Goal: Information Seeking & Learning: Learn about a topic

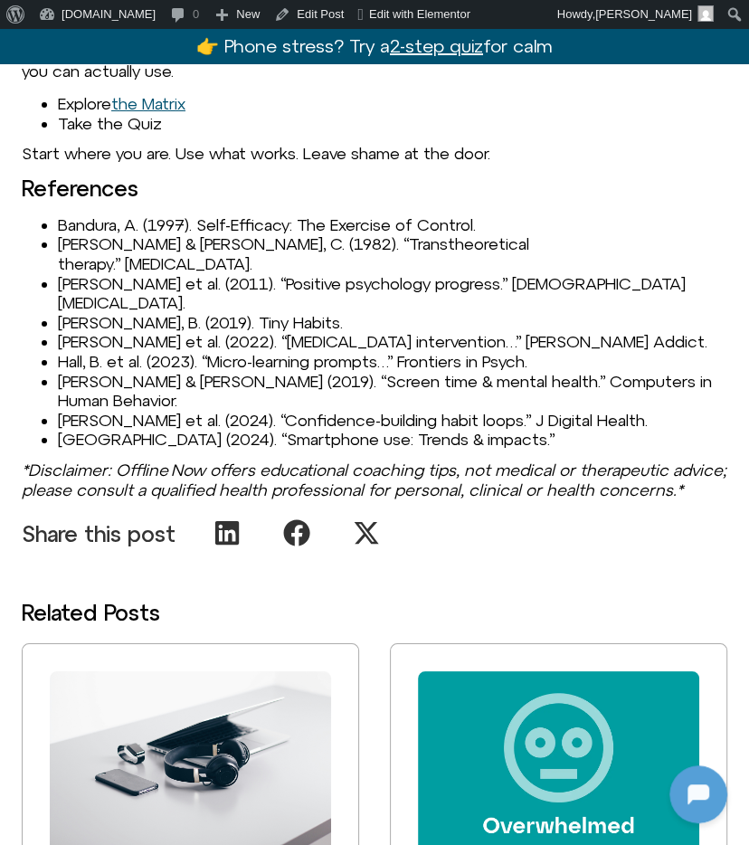
scroll to position [3069, 0]
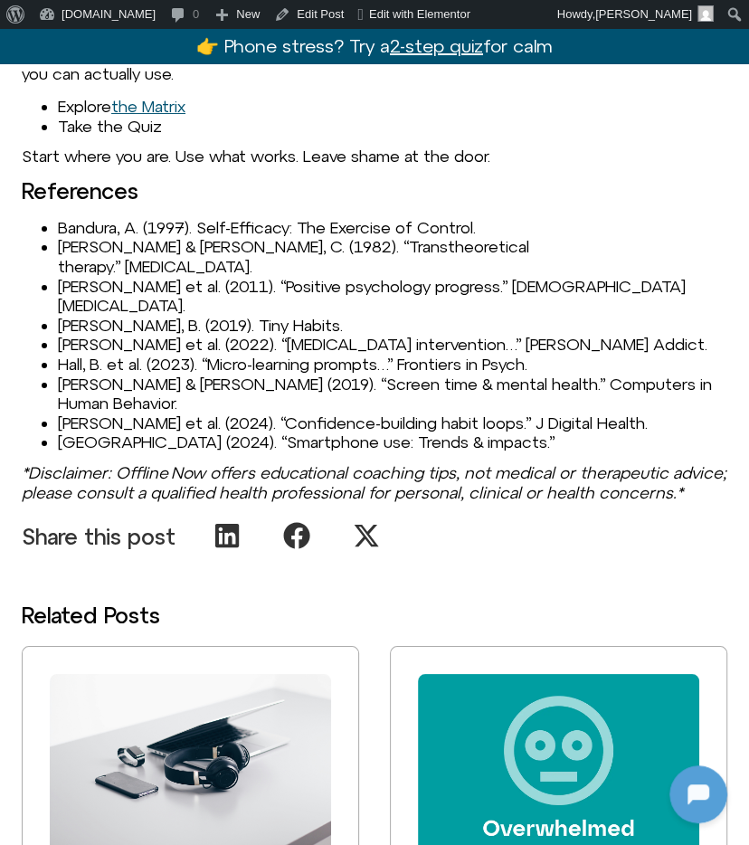
click at [287, 218] on li "Bandura, A. (1997). Self-Efficacy: The Exercise of Control." at bounding box center [393, 228] width 670 height 20
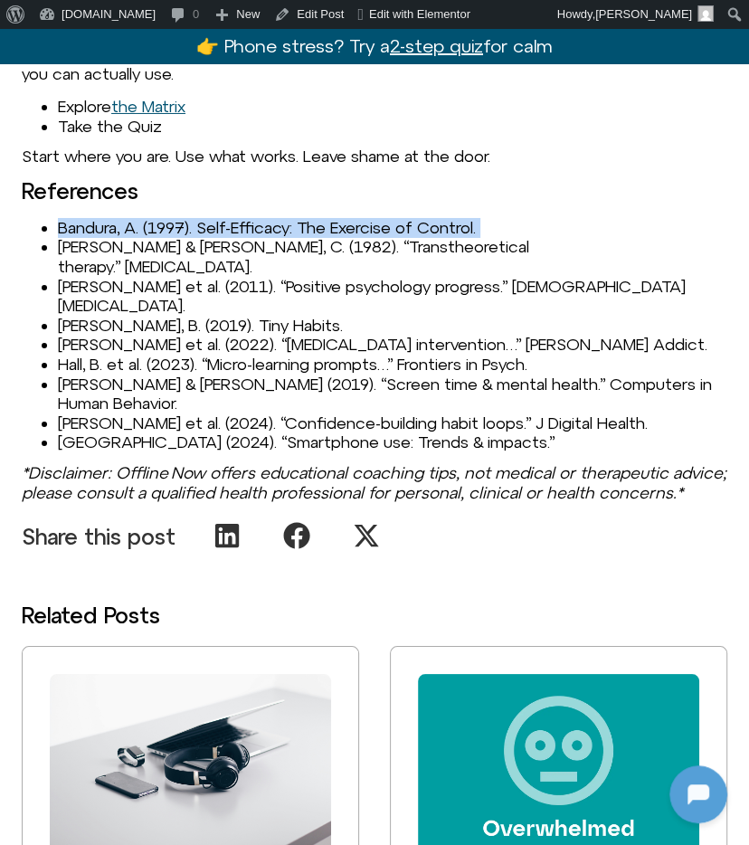
click at [287, 218] on li "Bandura, A. (1997). Self-Efficacy: The Exercise of Control." at bounding box center [393, 228] width 670 height 20
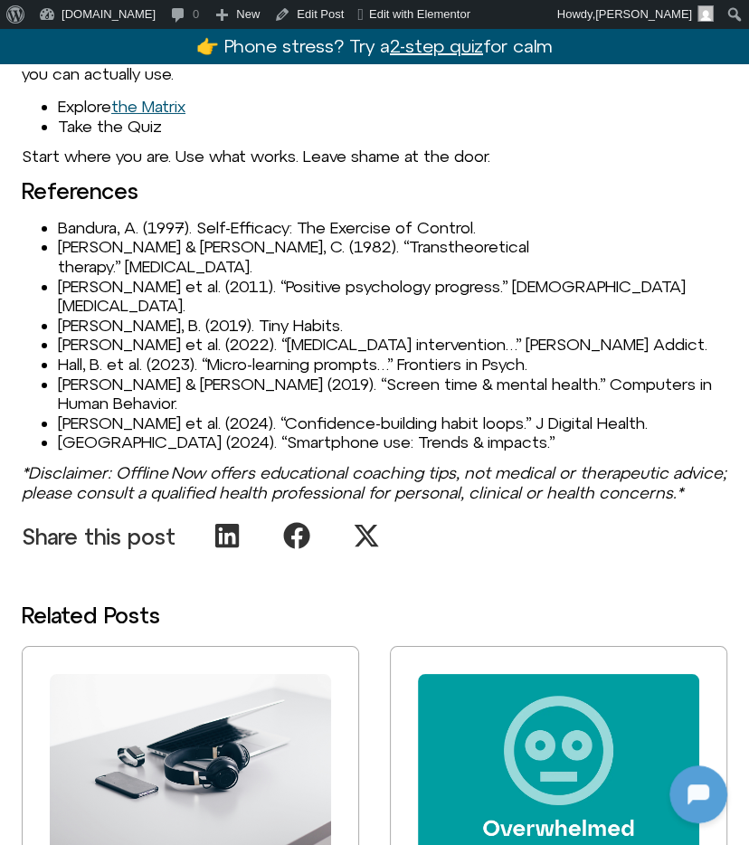
click at [130, 237] on li "[PERSON_NAME] & [PERSON_NAME], C. (1982). “Transtheoretical therapy.” [MEDICAL_…" at bounding box center [393, 256] width 670 height 39
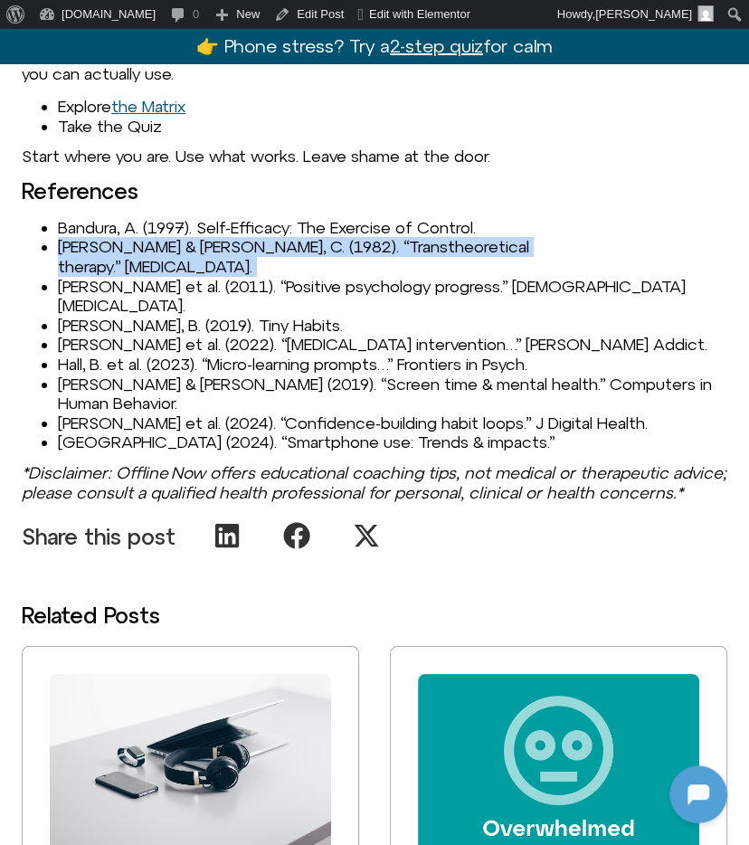
click at [130, 237] on li "[PERSON_NAME] & [PERSON_NAME], C. (1982). “Transtheoretical therapy.” [MEDICAL_…" at bounding box center [393, 256] width 670 height 39
copy ul "[PERSON_NAME] & [PERSON_NAME], C. (1982). “Transtheoretical therapy.” [MEDICAL_…"
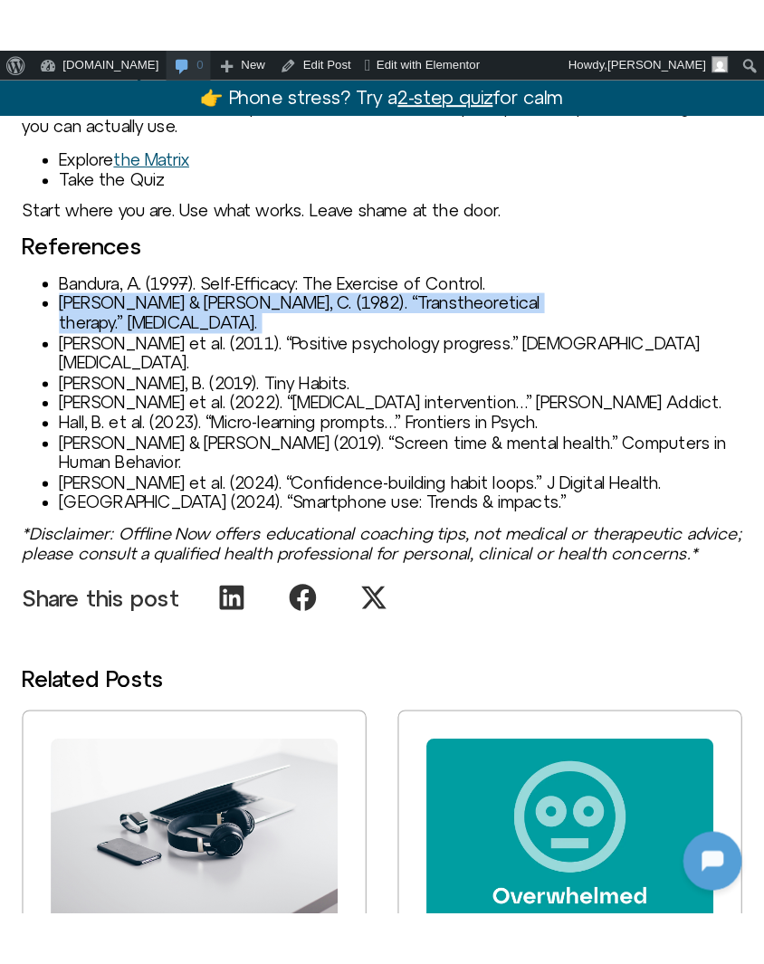
scroll to position [3060, 0]
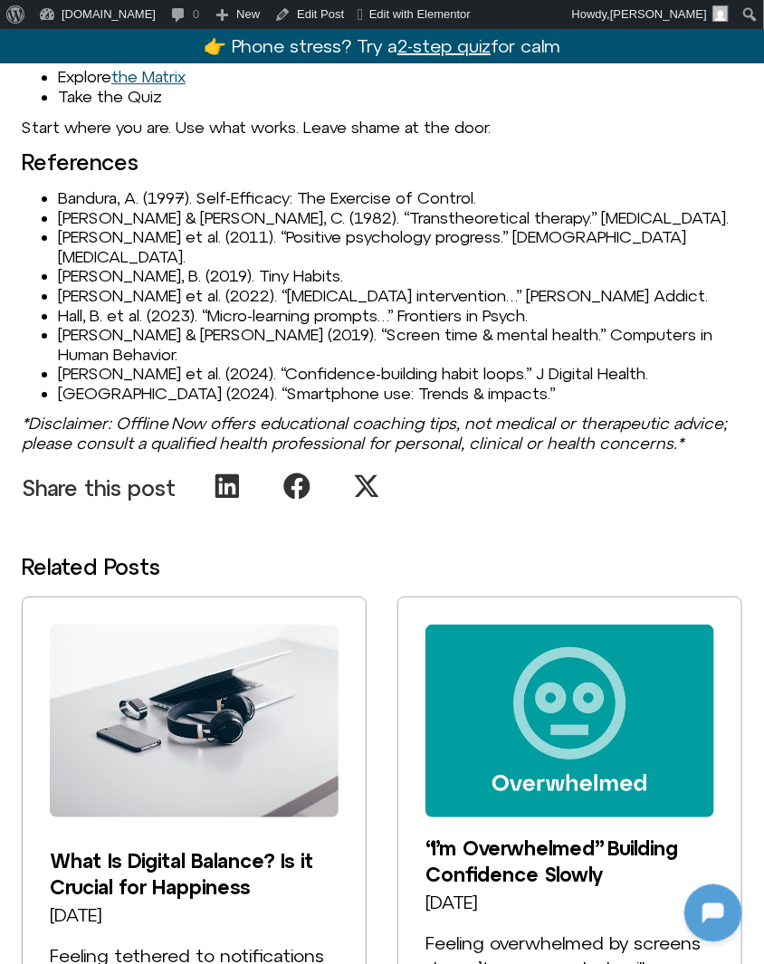
click at [173, 232] on li "[PERSON_NAME] et al. (2011). “Positive psychology progress.” [DEMOGRAPHIC_DATA]…" at bounding box center [400, 246] width 684 height 39
click at [139, 232] on li "Seligman, M. et al. (2011). “Positive psychology progress.” American Psychologi…" at bounding box center [400, 246] width 684 height 39
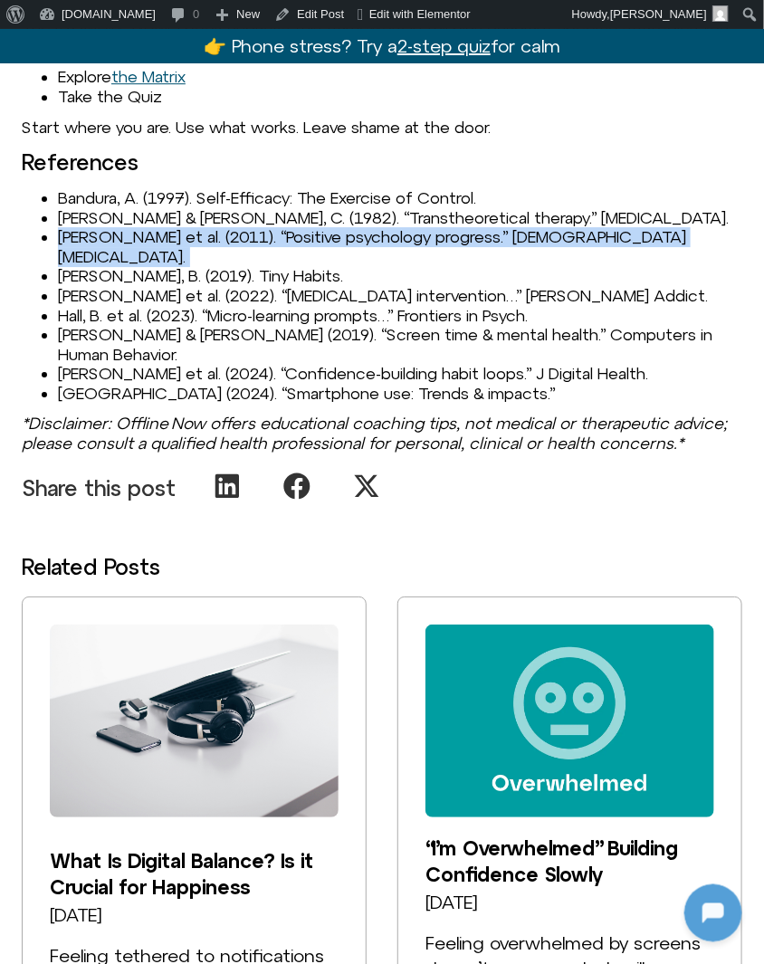
click at [139, 232] on li "Seligman, M. et al. (2011). “Positive psychology progress.” American Psychologi…" at bounding box center [400, 246] width 684 height 39
copy ul "Seligman, M. et al. (2011). “Positive psychology progress.” American Psychologi…"
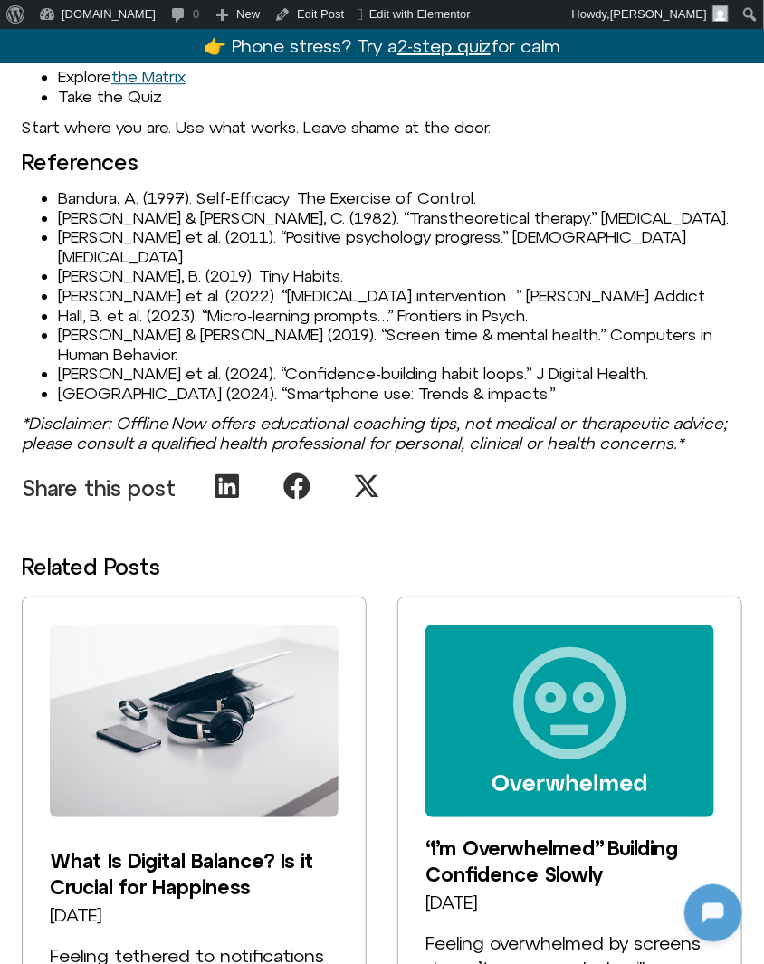
click at [160, 266] on li "Fogg, B. (2019). Tiny Habits." at bounding box center [400, 276] width 684 height 20
copy ul "Fogg, B. (2019). Tiny Habits."
click at [131, 286] on li "Kuhn, S. et al. (2022). “Digital detox intervention…” J Behav Addict." at bounding box center [400, 296] width 684 height 20
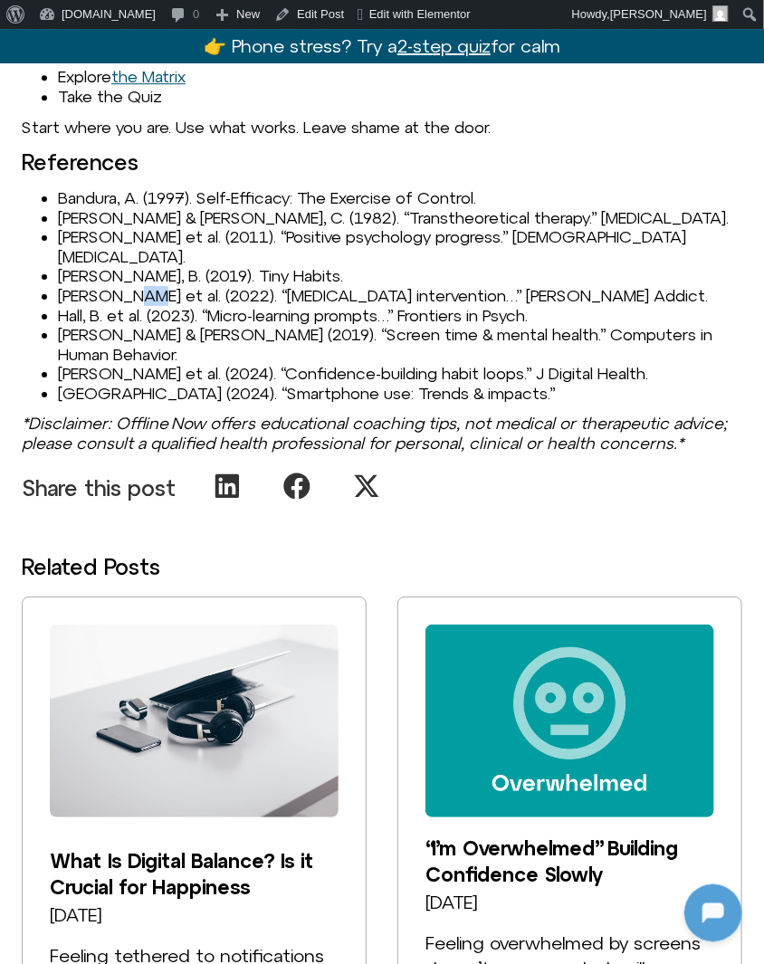
click at [131, 286] on li "Kuhn, S. et al. (2022). “Digital detox intervention…” J Behav Addict." at bounding box center [400, 296] width 684 height 20
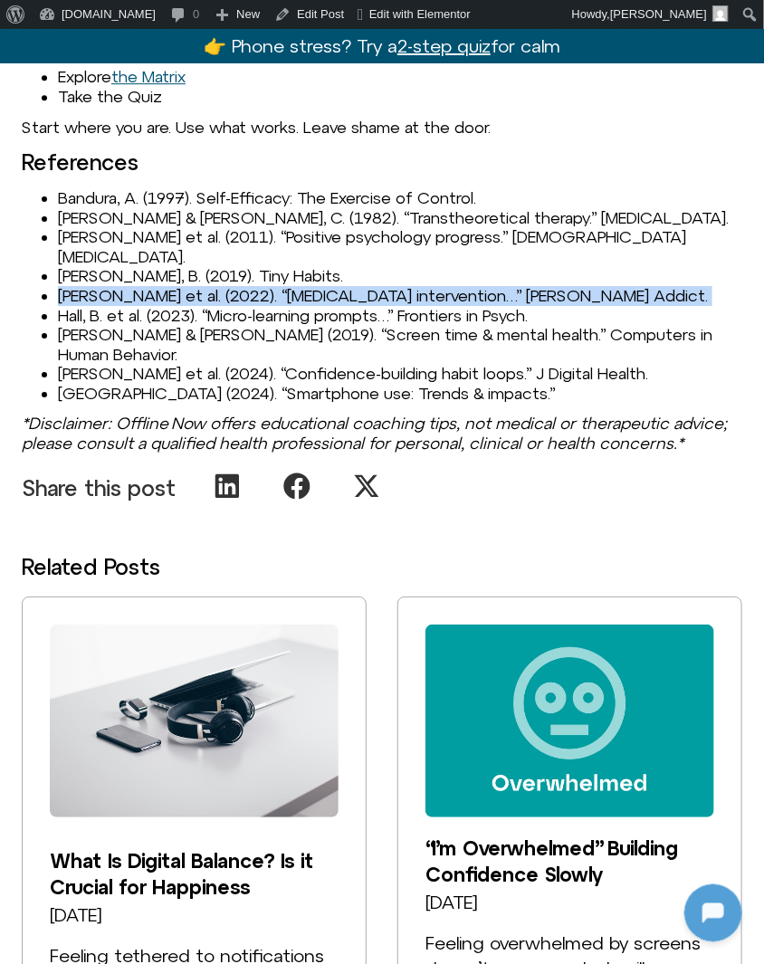
click at [131, 286] on li "Kuhn, S. et al. (2022). “Digital detox intervention…” J Behav Addict." at bounding box center [400, 296] width 684 height 20
copy ul "Kuhn, S. et al. (2022). “Digital detox intervention…” J Behav Addict."
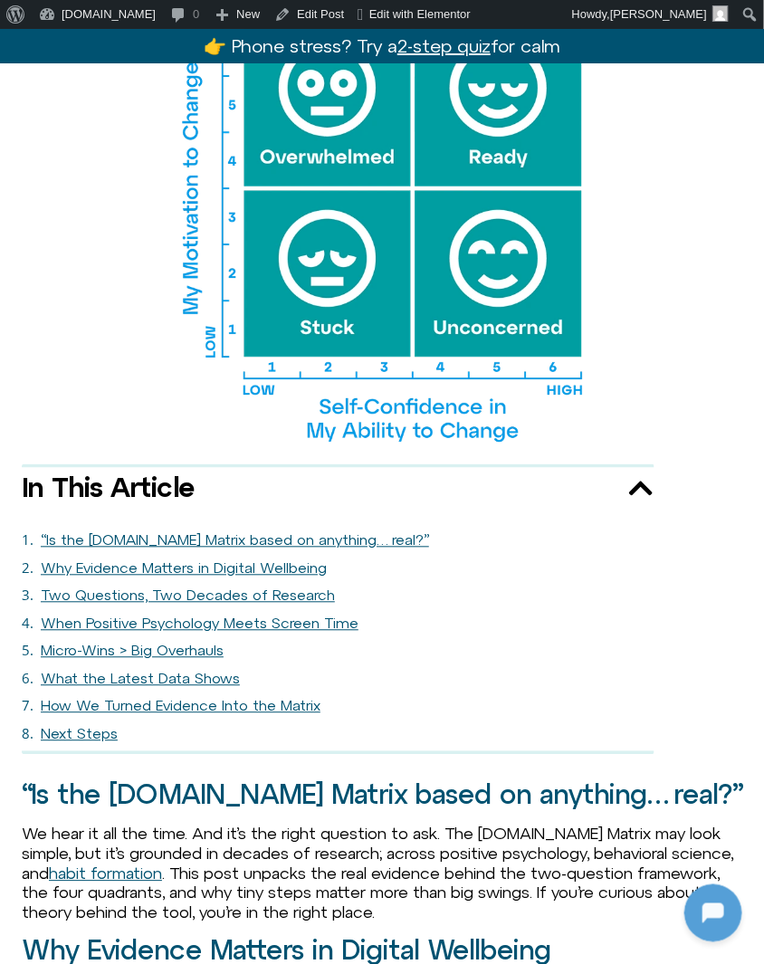
scroll to position [0, 0]
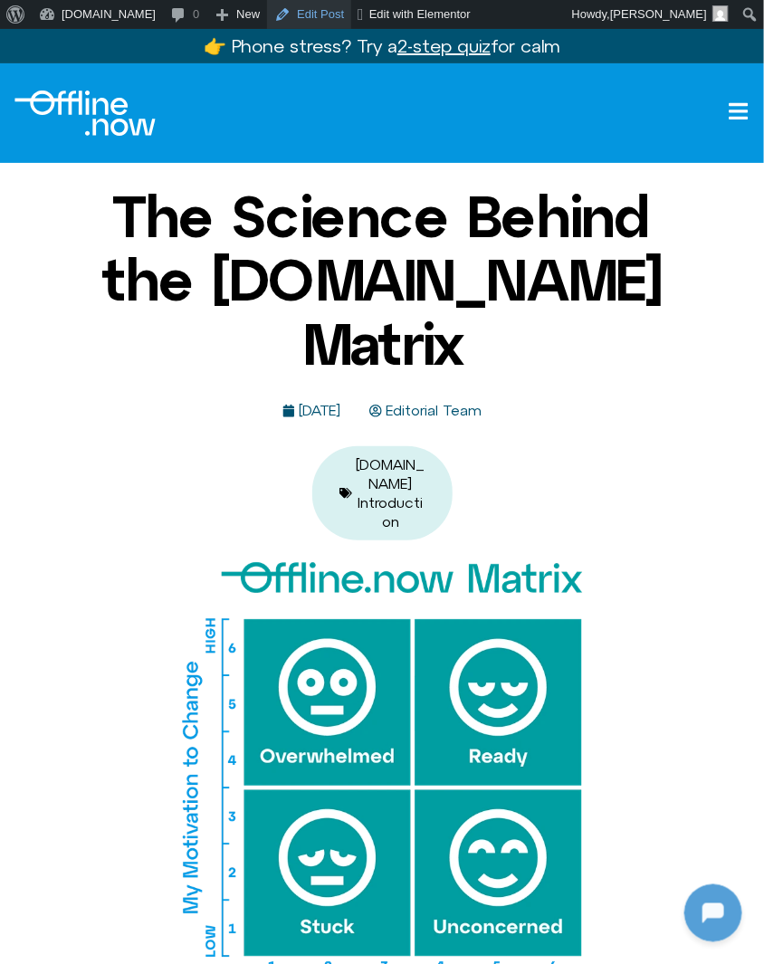
click at [269, 16] on link "Edit Post" at bounding box center [309, 14] width 84 height 29
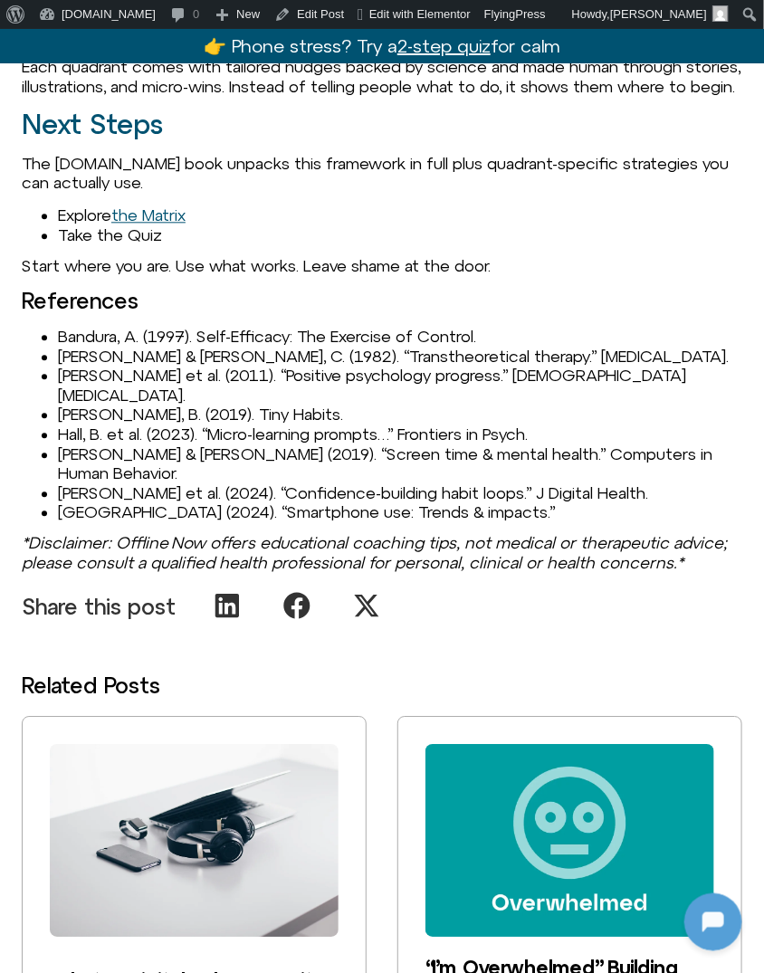
scroll to position [2612, 0]
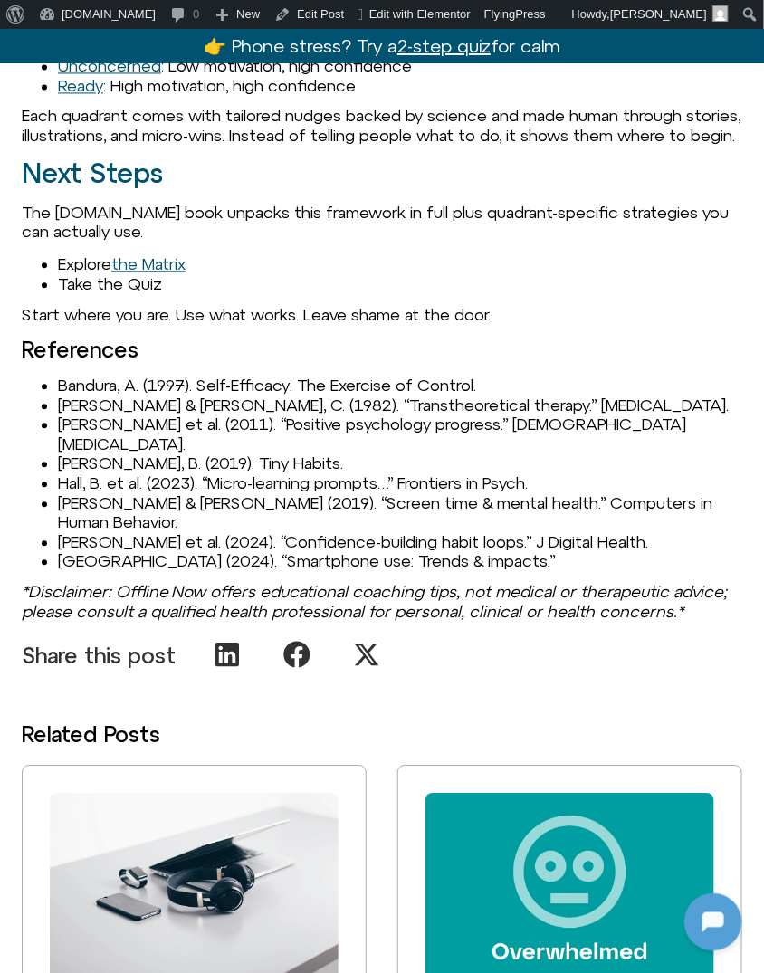
click at [60, 473] on span "Hall, B. et al. (2023). “Micro-learning prompts…” Frontiers in Psych." at bounding box center [293, 482] width 470 height 19
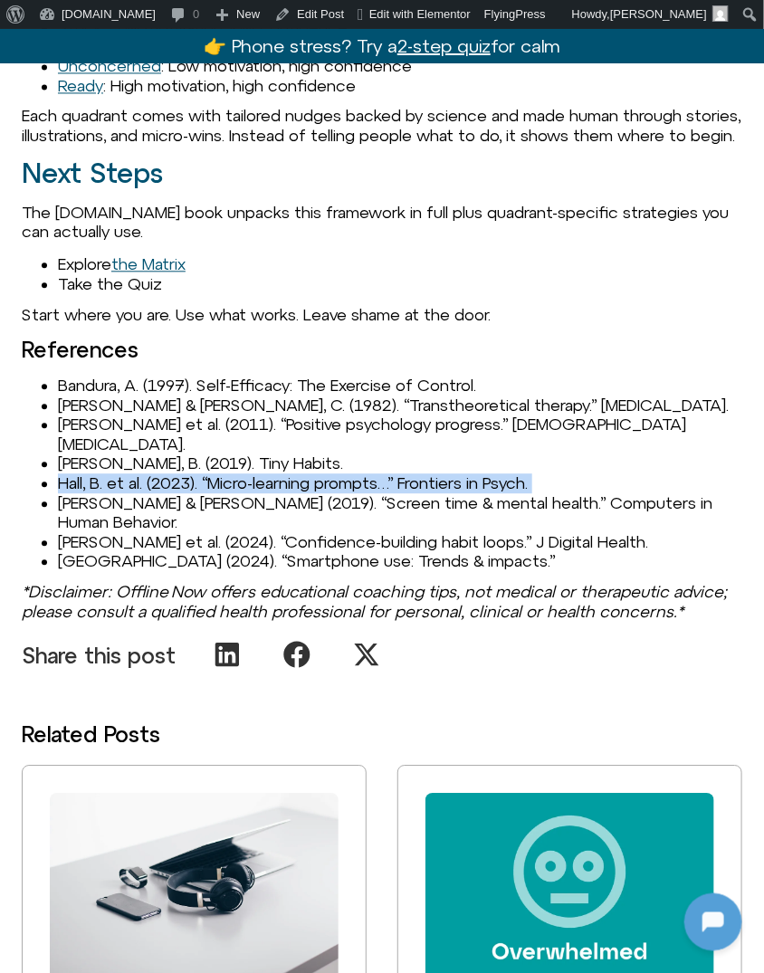
click at [60, 473] on span "Hall, B. et al. (2023). “Micro-learning prompts…” Frontiers in Psych." at bounding box center [293, 482] width 470 height 19
copy ul "Hall, B. et al. (2023). “Micro-learning prompts…” Frontiers in Psych."
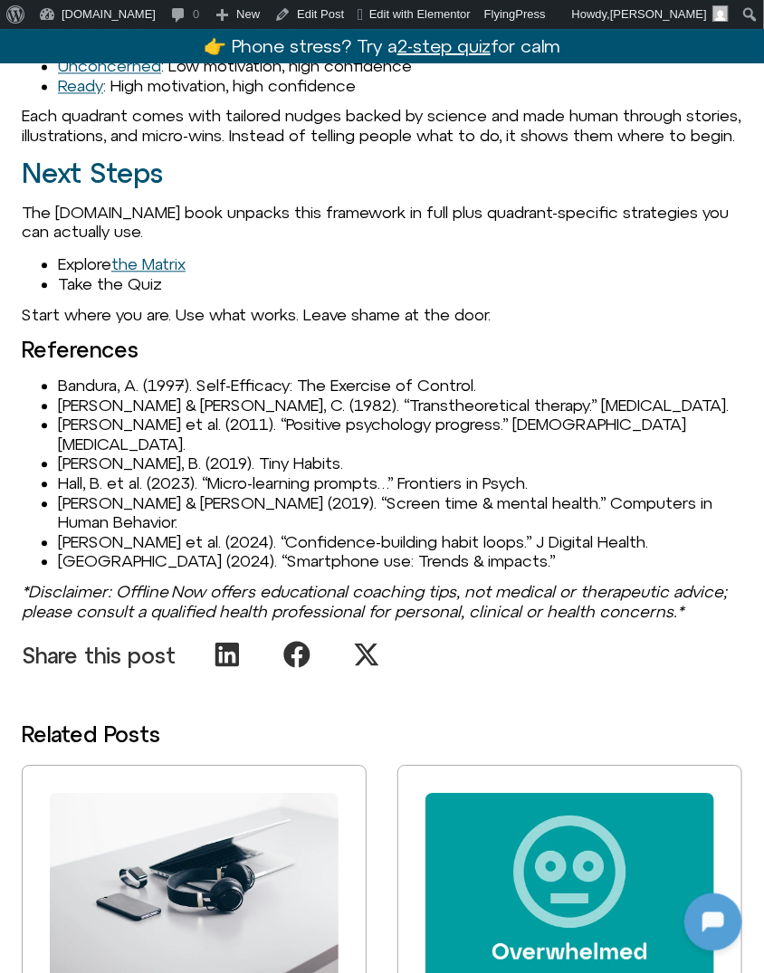
click at [245, 290] on li "Take the Quiz" at bounding box center [400, 284] width 684 height 20
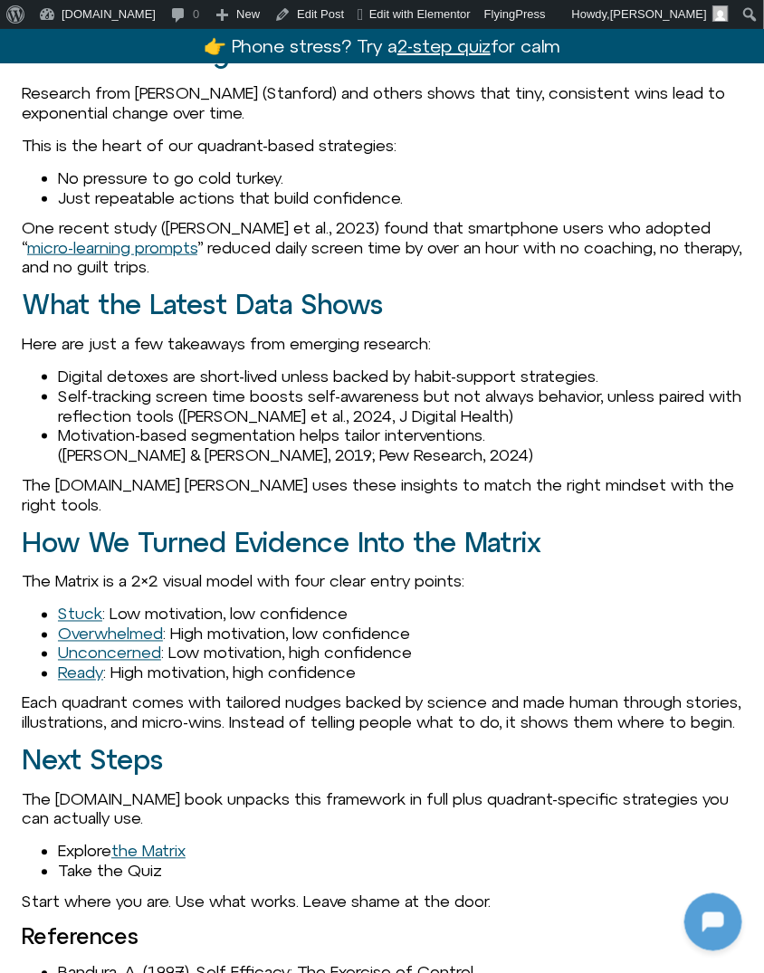
scroll to position [2023, 0]
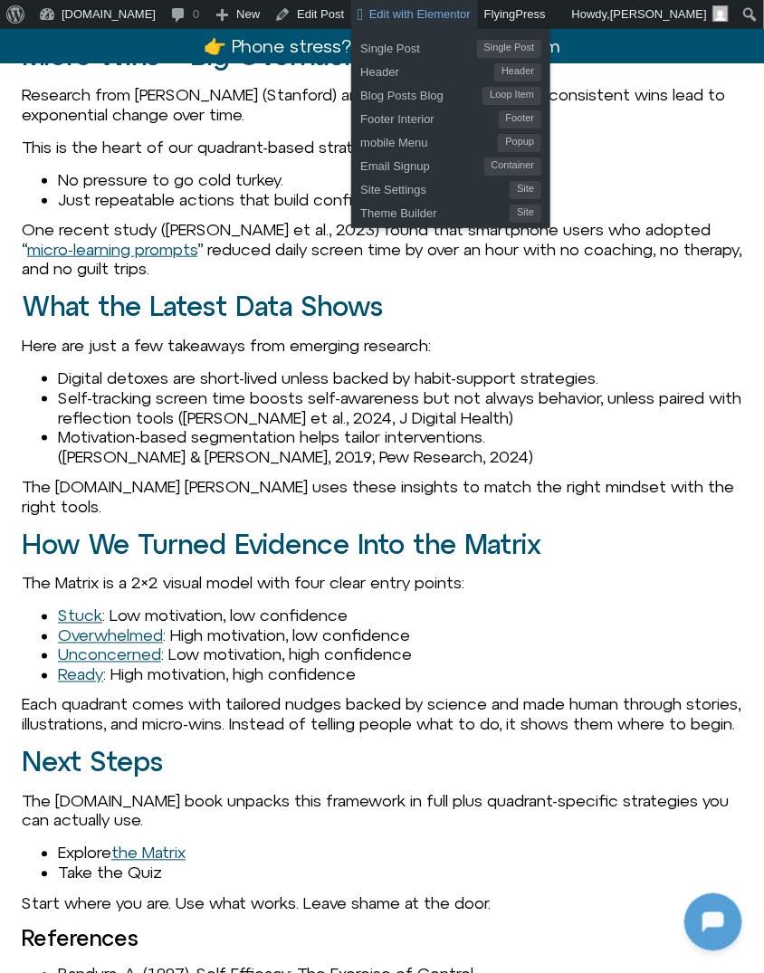
click at [369, 8] on span "Edit with Elementor" at bounding box center [419, 14] width 101 height 14
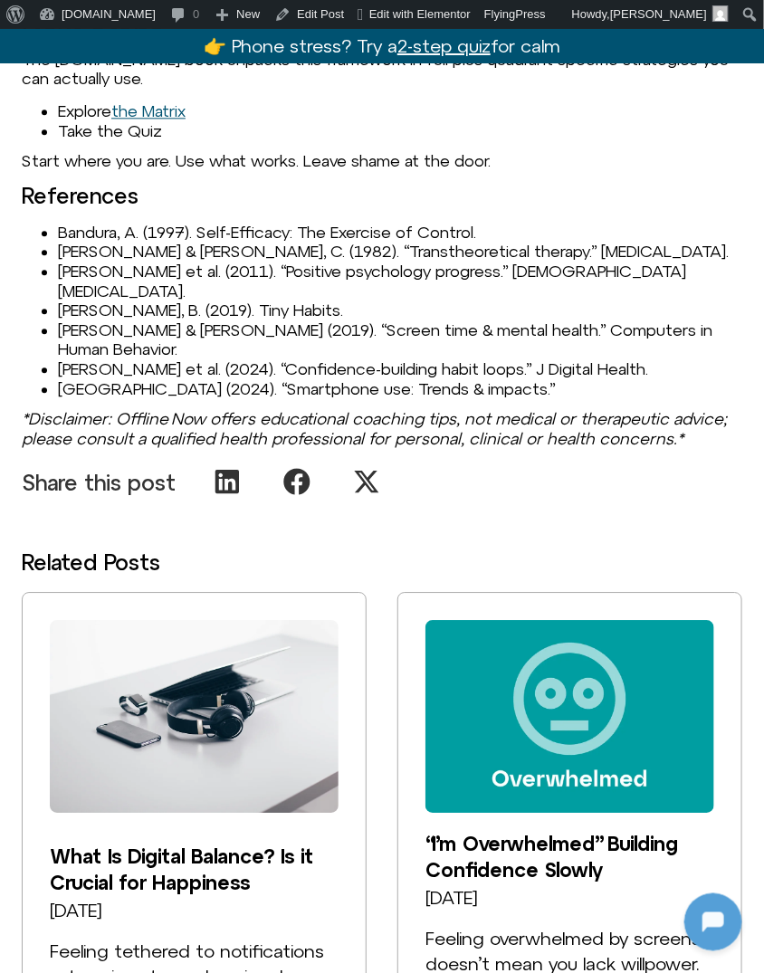
scroll to position [2721, 0]
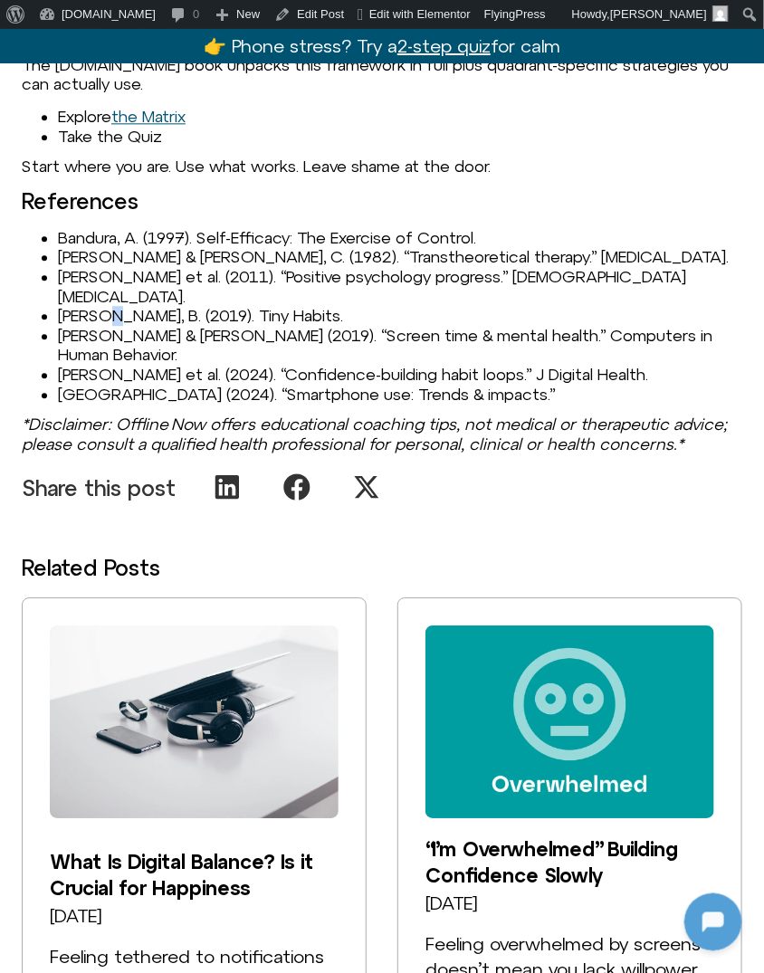
click at [110, 306] on li "[PERSON_NAME], B. (2019). Tiny Habits." at bounding box center [400, 316] width 684 height 20
click at [110, 329] on span "Twenge, J. & Campbell, W. (2019). “Screen time & mental health.” Computers in H…" at bounding box center [385, 345] width 654 height 39
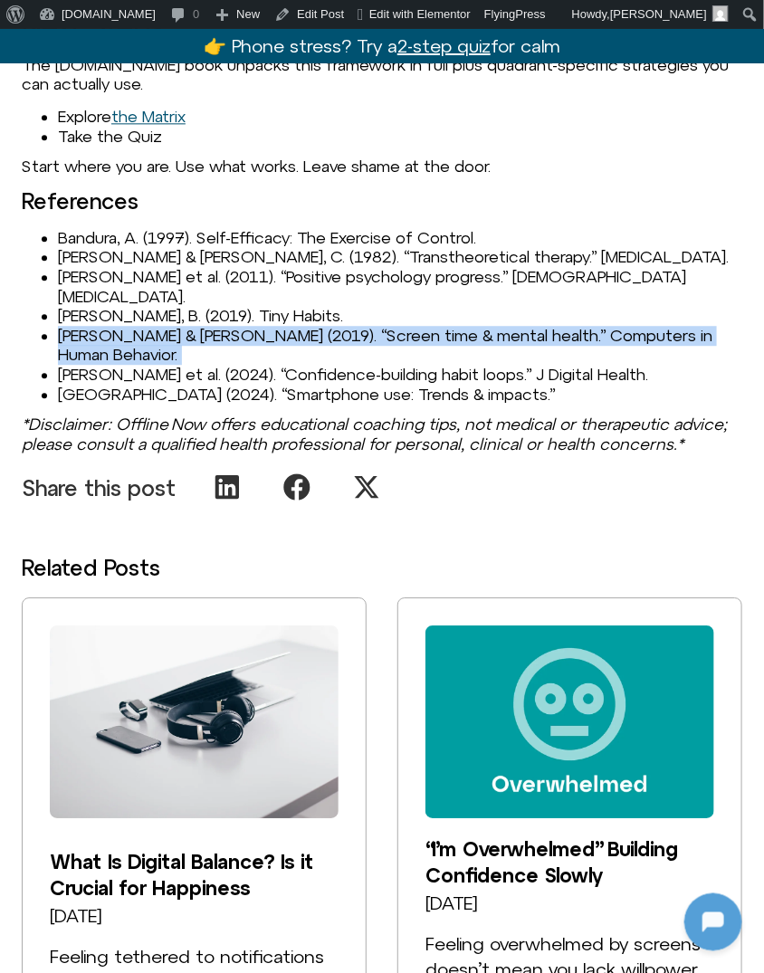
click at [110, 329] on span "Twenge, J. & Campbell, W. (2019). “Screen time & mental health.” Computers in H…" at bounding box center [385, 345] width 654 height 39
copy span "Twenge, J. & Campbell, W. (2019). “Screen time & mental health.” Computers in H…"
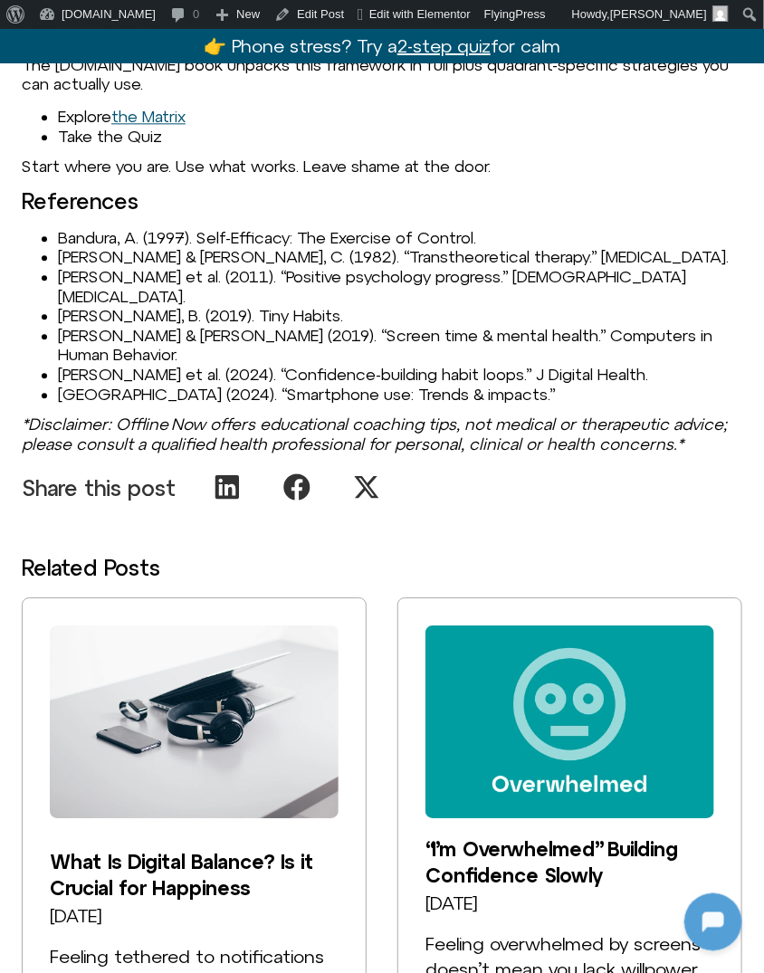
click at [99, 272] on li "Seligman, M. et al. (2011). “Positive psychology progress.” American Psychologi…" at bounding box center [400, 286] width 684 height 39
click at [90, 365] on li "Smith, R. et al. (2024). “Confidence-building habit loops.” J Digital Health." at bounding box center [400, 375] width 684 height 20
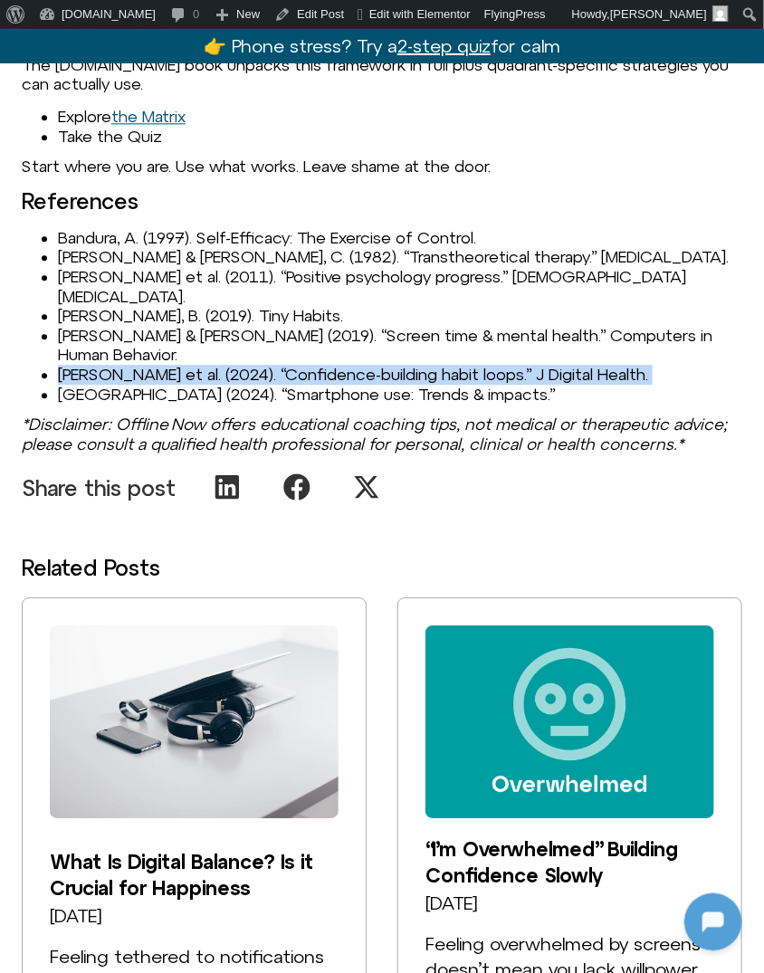
click at [90, 365] on li "Smith, R. et al. (2024). “Confidence-building habit loops.” J Digital Health." at bounding box center [400, 375] width 684 height 20
copy li "Smith, R. et al. (2024). “Confidence-building habit loops.” J Digital Health."
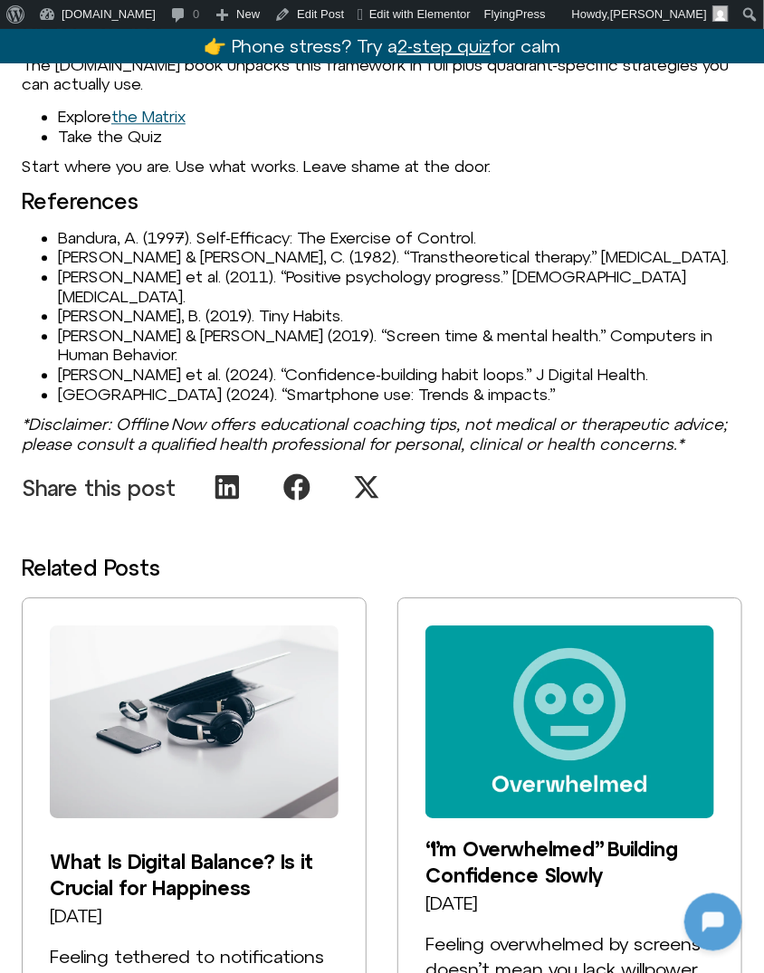
click at [311, 385] on li "Pew Research Center (2024). “Smartphone use: Trends & impacts.”" at bounding box center [400, 395] width 684 height 20
drag, startPoint x: 235, startPoint y: 354, endPoint x: 611, endPoint y: 348, distance: 375.7
click at [611, 365] on li "Smith, R. et al. (2024). “Confidence-building habit loops.” J Digital Health." at bounding box center [400, 375] width 684 height 20
copy li "Confidence-building habit loops.” J Digital Health."
click at [152, 365] on li "Smith, R. et al. (2024). “Confidence-building habit loops.” J Digital Health." at bounding box center [400, 375] width 684 height 20
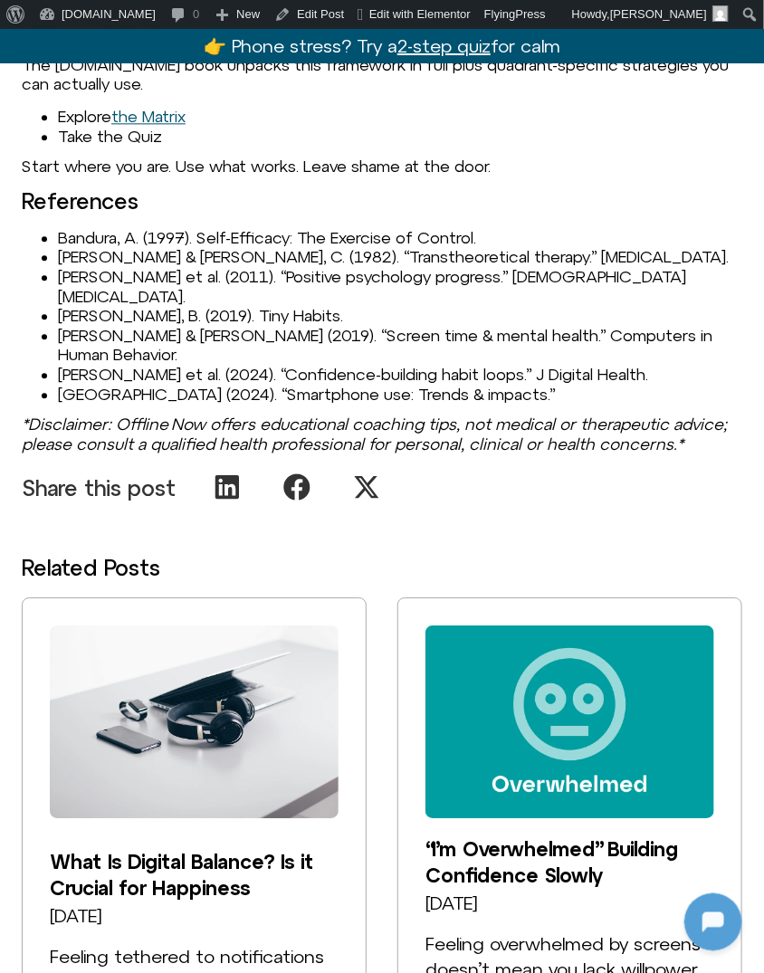
click at [289, 365] on li "Smith, R. et al. (2024). “Confidence-building habit loops.” J Digital Health." at bounding box center [400, 375] width 684 height 20
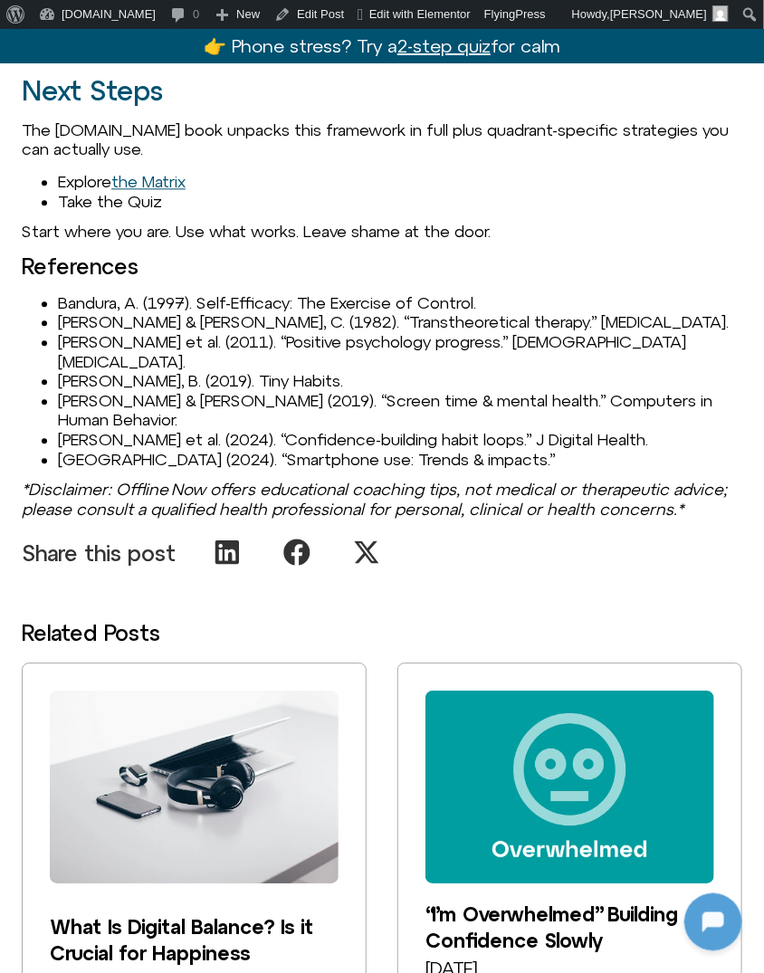
scroll to position [2580, 0]
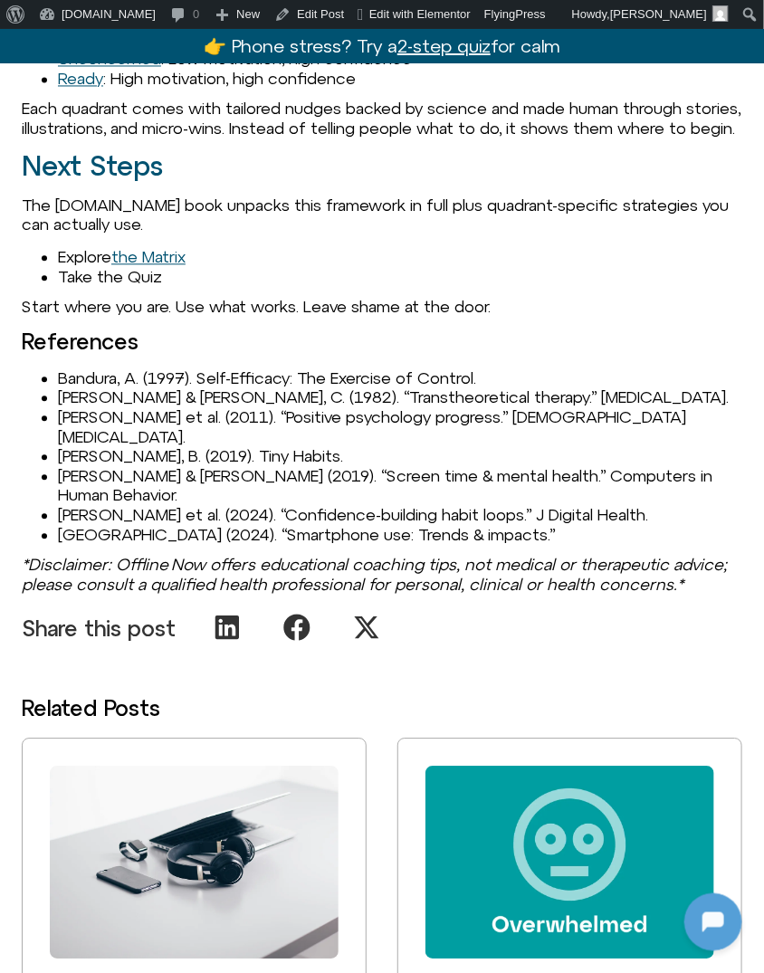
click at [88, 506] on li "Smith, R. et al. (2024). “Confidence-building habit loops.” J Digital Health." at bounding box center [400, 516] width 684 height 20
drag, startPoint x: 234, startPoint y: 492, endPoint x: 480, endPoint y: 486, distance: 245.4
click at [480, 506] on li "Smith, R. et al. (2024). “Confidence-building habit loops.” J Digital Health." at bounding box center [400, 516] width 684 height 20
drag, startPoint x: 475, startPoint y: 499, endPoint x: 234, endPoint y: 498, distance: 241.7
click at [234, 506] on li "Smith, R. et al. (2024). “Confidence-building habit loops.” J Digital Health." at bounding box center [400, 516] width 684 height 20
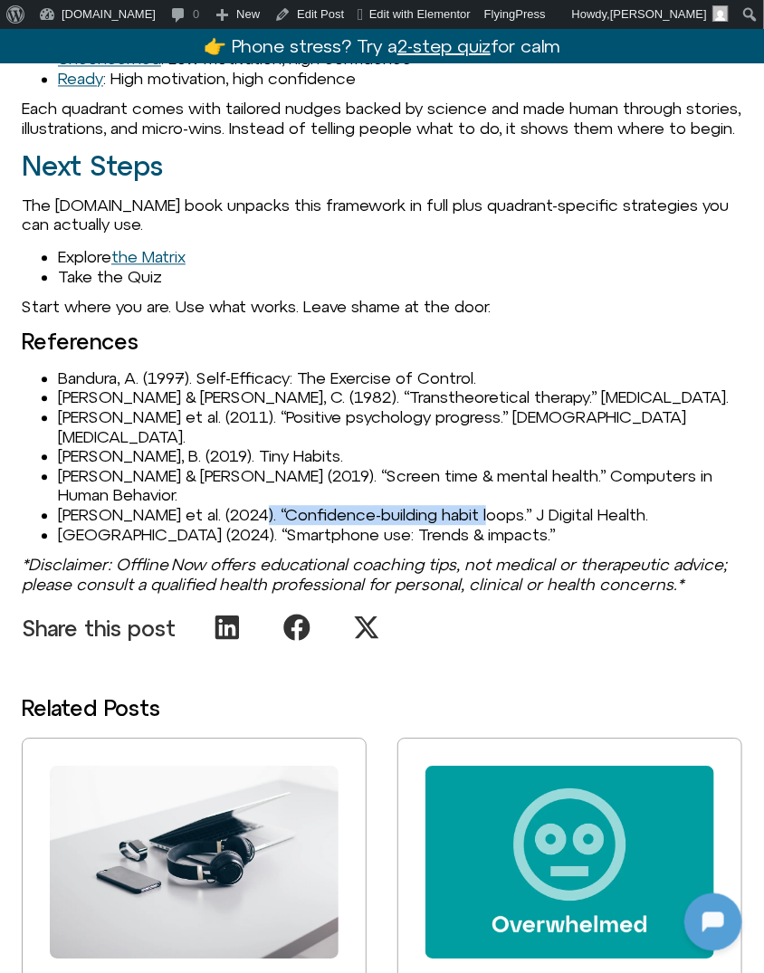
copy li "Confidence-building habit loops"
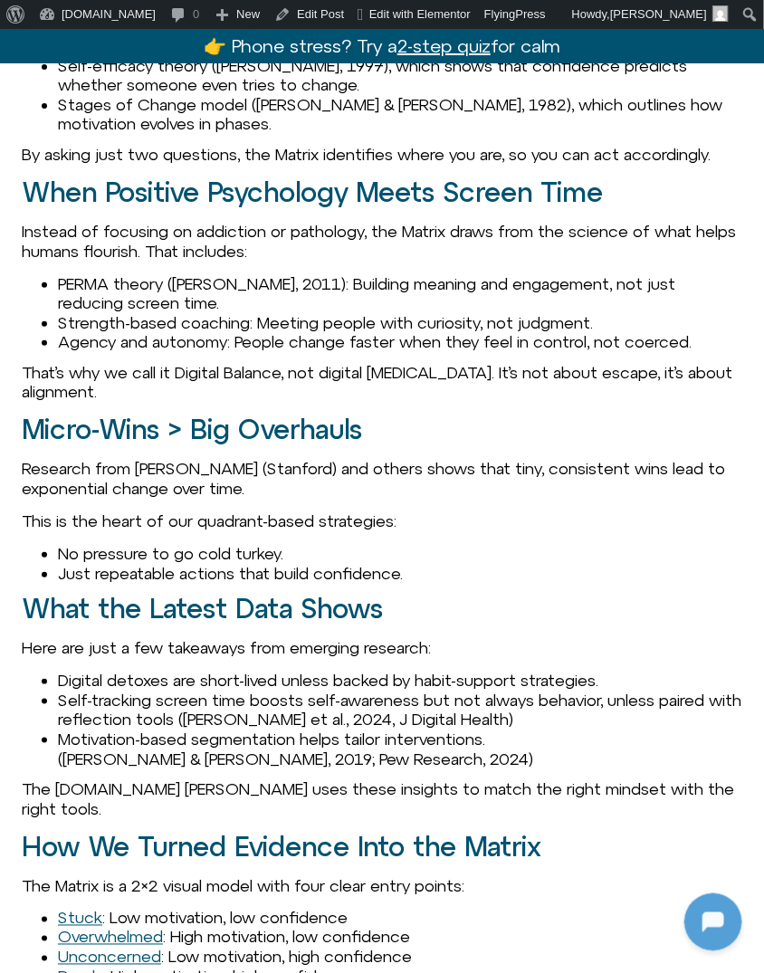
scroll to position [1689, 0]
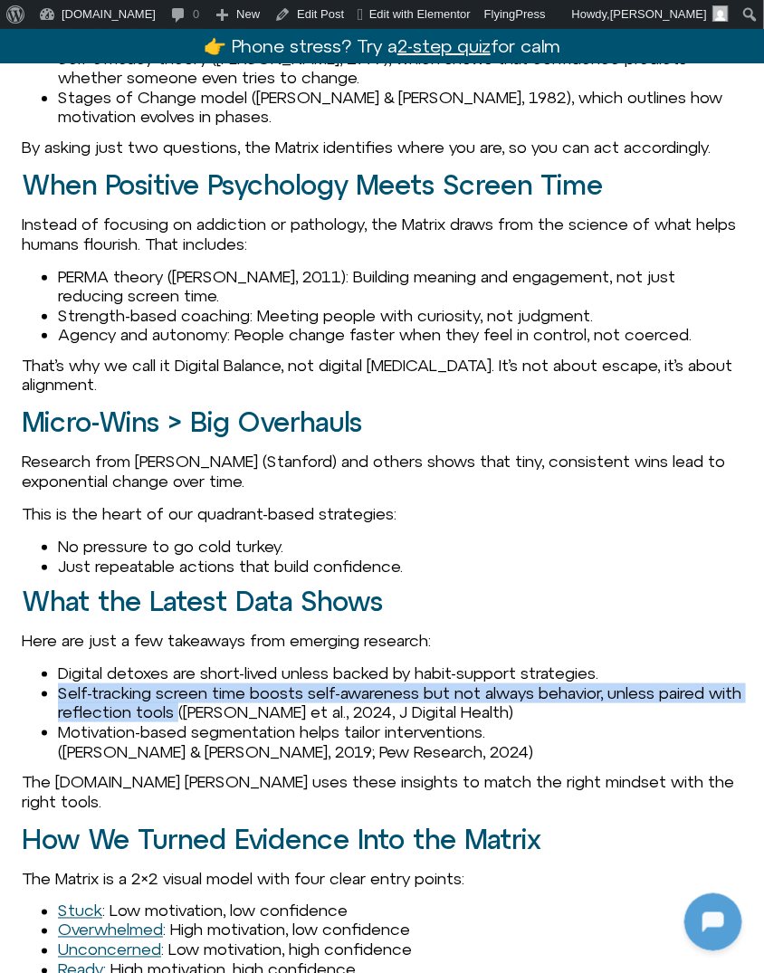
drag, startPoint x: 56, startPoint y: 692, endPoint x: 215, endPoint y: 710, distance: 160.3
click at [215, 710] on ul "Digital detoxes are short-lived unless backed by habit-support strategies. Self…" at bounding box center [382, 712] width 721 height 98
copy li "Self-tracking screen time boosts self-awareness but not always behavior, unless…"
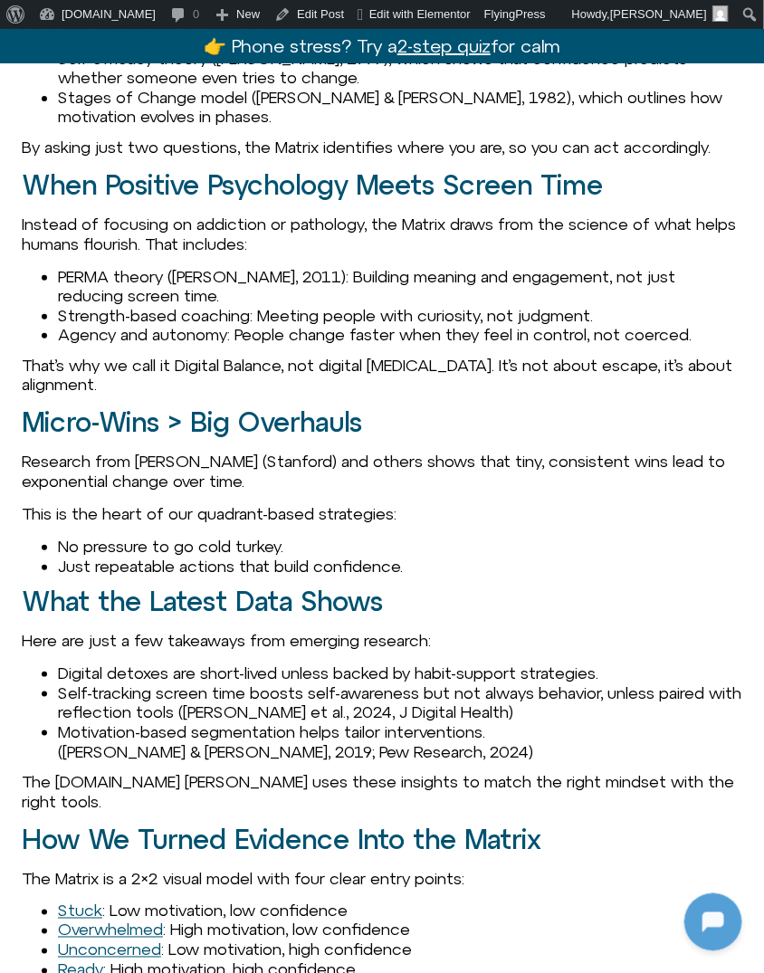
click at [169, 383] on p "That’s why we call it Digital Balance, not digital abstinence. It’s not about e…" at bounding box center [382, 375] width 721 height 39
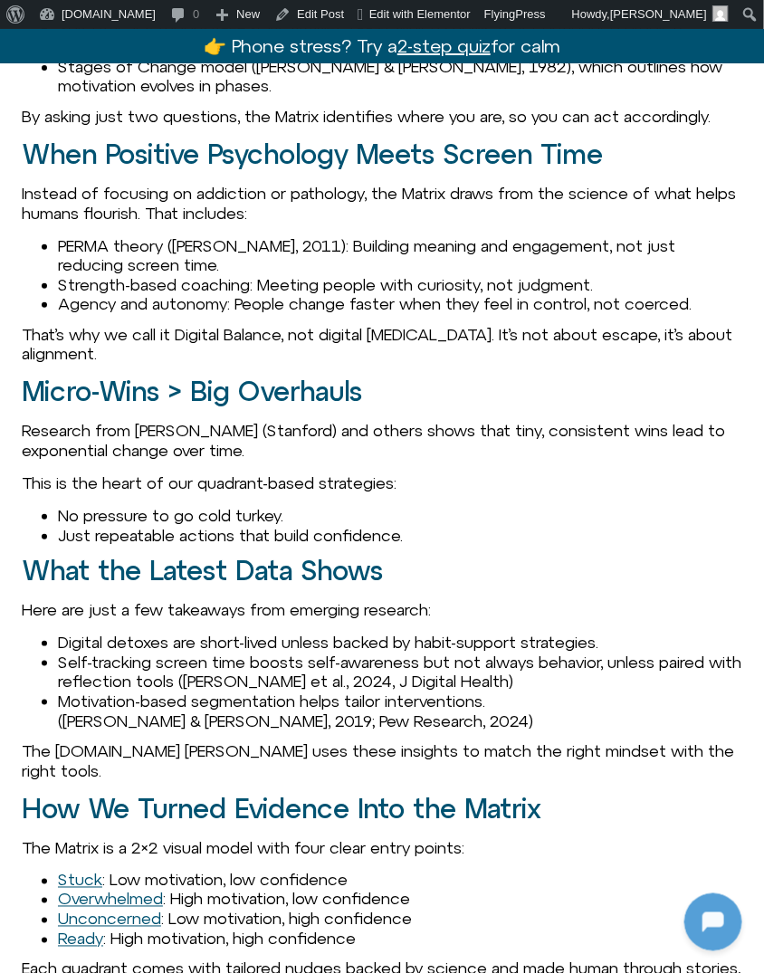
scroll to position [1716, 0]
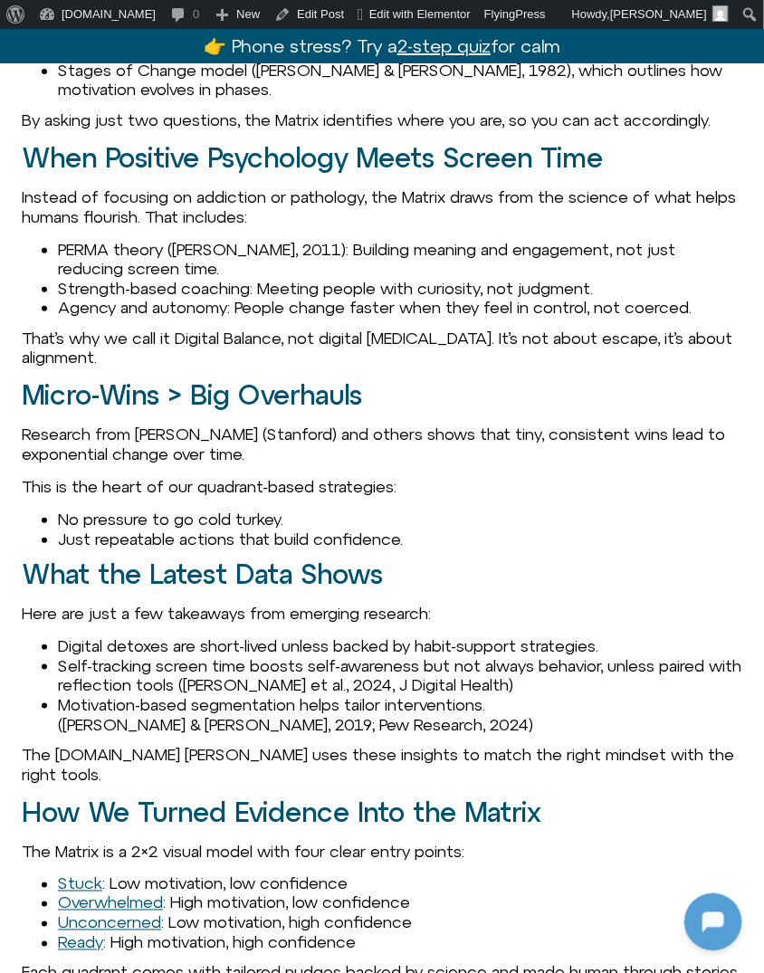
click at [266, 675] on li "Self-tracking screen time boosts self-awareness but not always behavior, unless…" at bounding box center [400, 675] width 684 height 39
click at [292, 16] on link "Edit Post" at bounding box center [309, 14] width 84 height 29
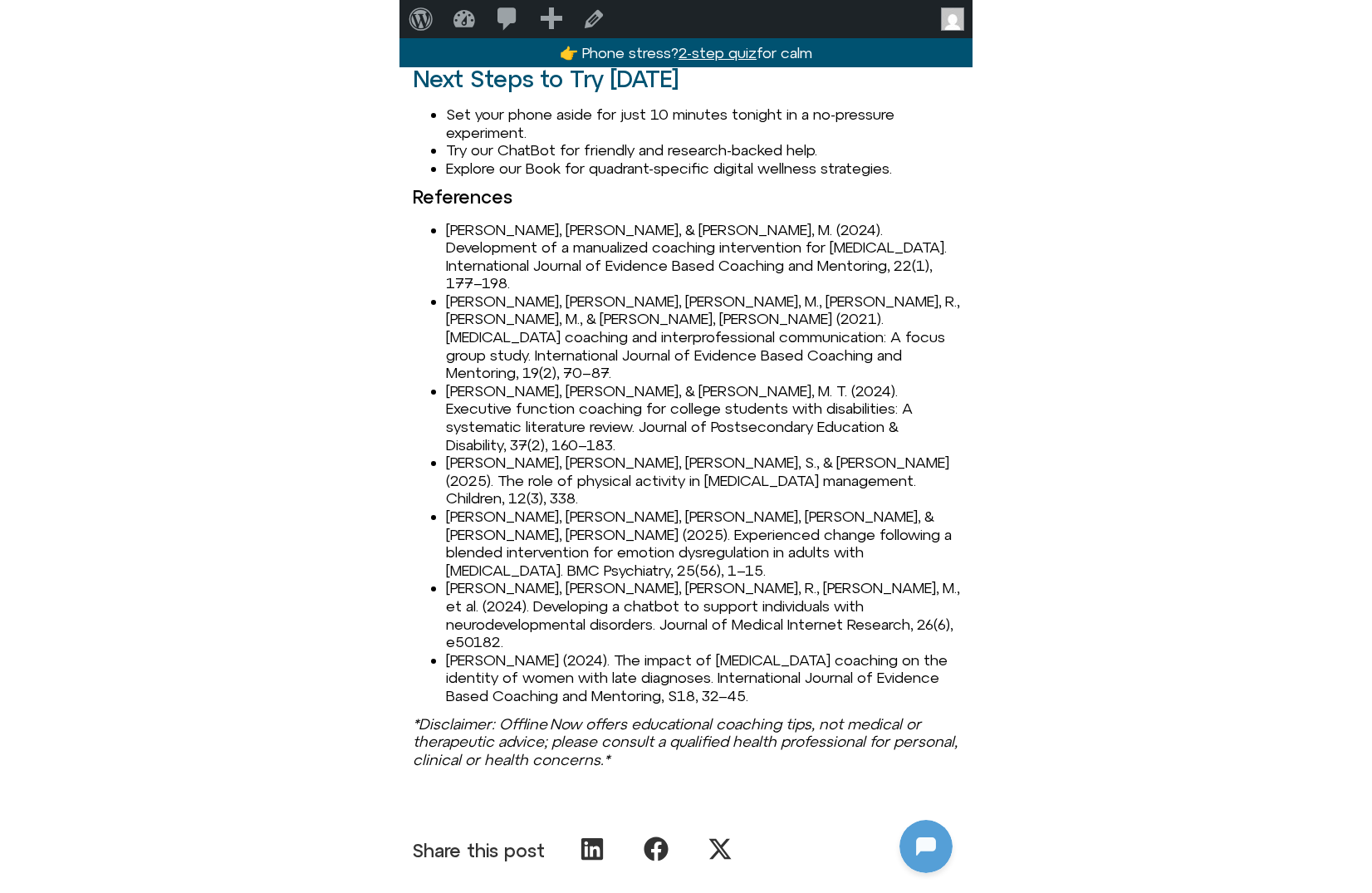
scroll to position [2130, 0]
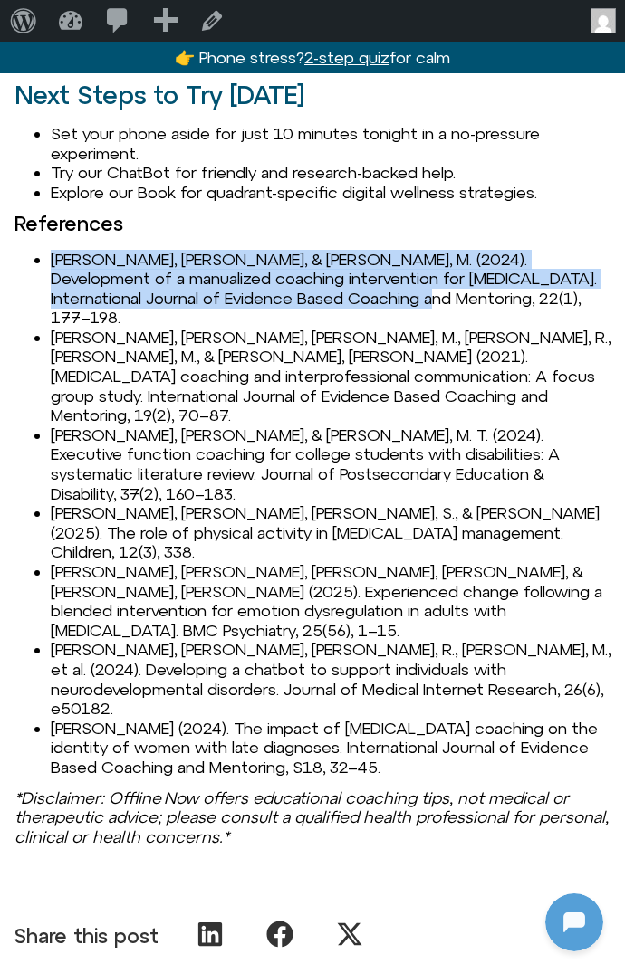
drag, startPoint x: 55, startPoint y: 239, endPoint x: 496, endPoint y: 286, distance: 443.3
click at [496, 286] on li "[PERSON_NAME], [PERSON_NAME], & [PERSON_NAME], M. (2024). Development of a manu…" at bounding box center [330, 289] width 559 height 78
copy li "[PERSON_NAME], [PERSON_NAME], & [PERSON_NAME], M. (2024). Development of a manu…"
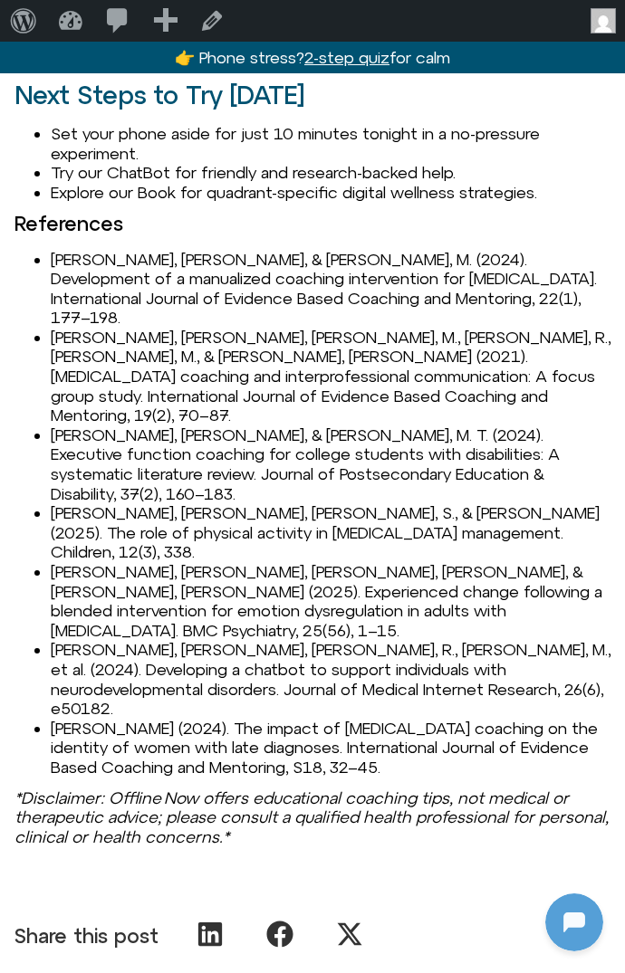
click at [322, 425] on li "[PERSON_NAME], [PERSON_NAME], & [PERSON_NAME], M. T. (2024). Executive function…" at bounding box center [330, 464] width 559 height 78
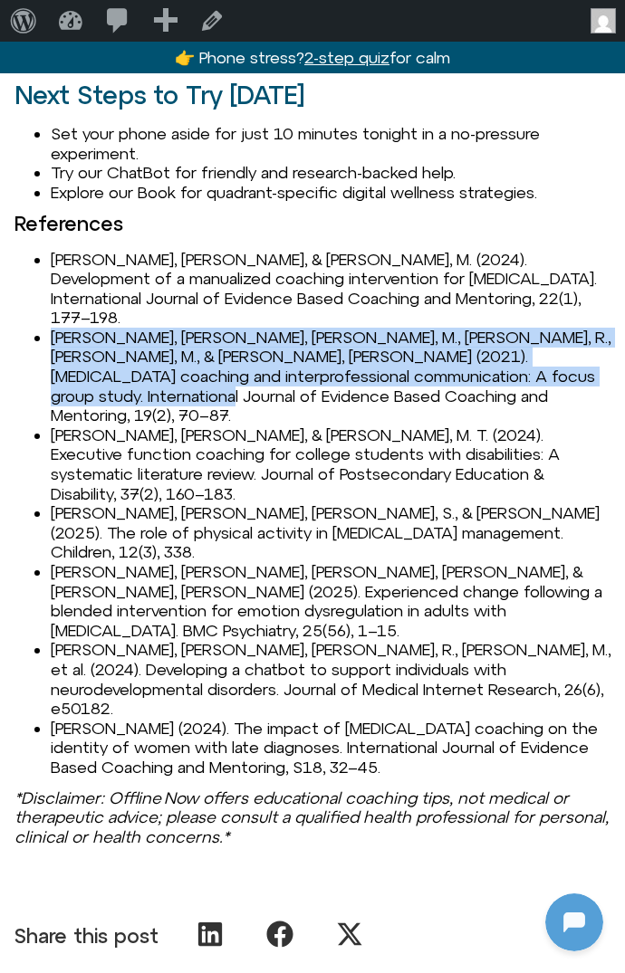
drag, startPoint x: 54, startPoint y: 298, endPoint x: 124, endPoint y: 351, distance: 87.8
click at [124, 351] on li "Ahmann, E., Saviet, M., Fouché, R., Missenda, M., & Rosier, T. (2021). ADHD coa…" at bounding box center [330, 377] width 559 height 98
copy li "Ahmann, E., Saviet, M., Fouché, R., Missenda, M., & Rosier, T. (2021). ADHD coa…"
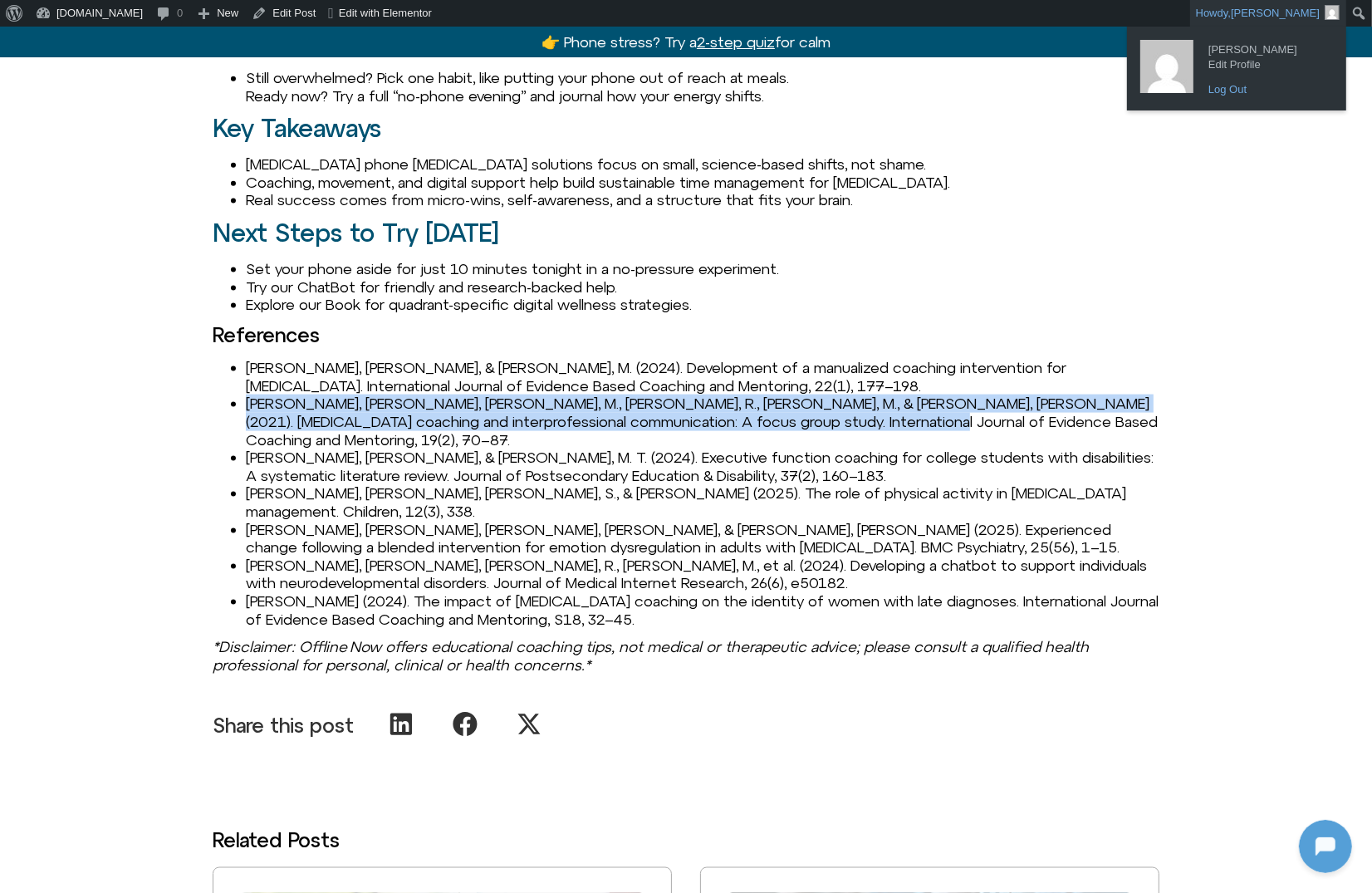
click at [660, 94] on link "Log Out" at bounding box center [1266, 90] width 133 height 22
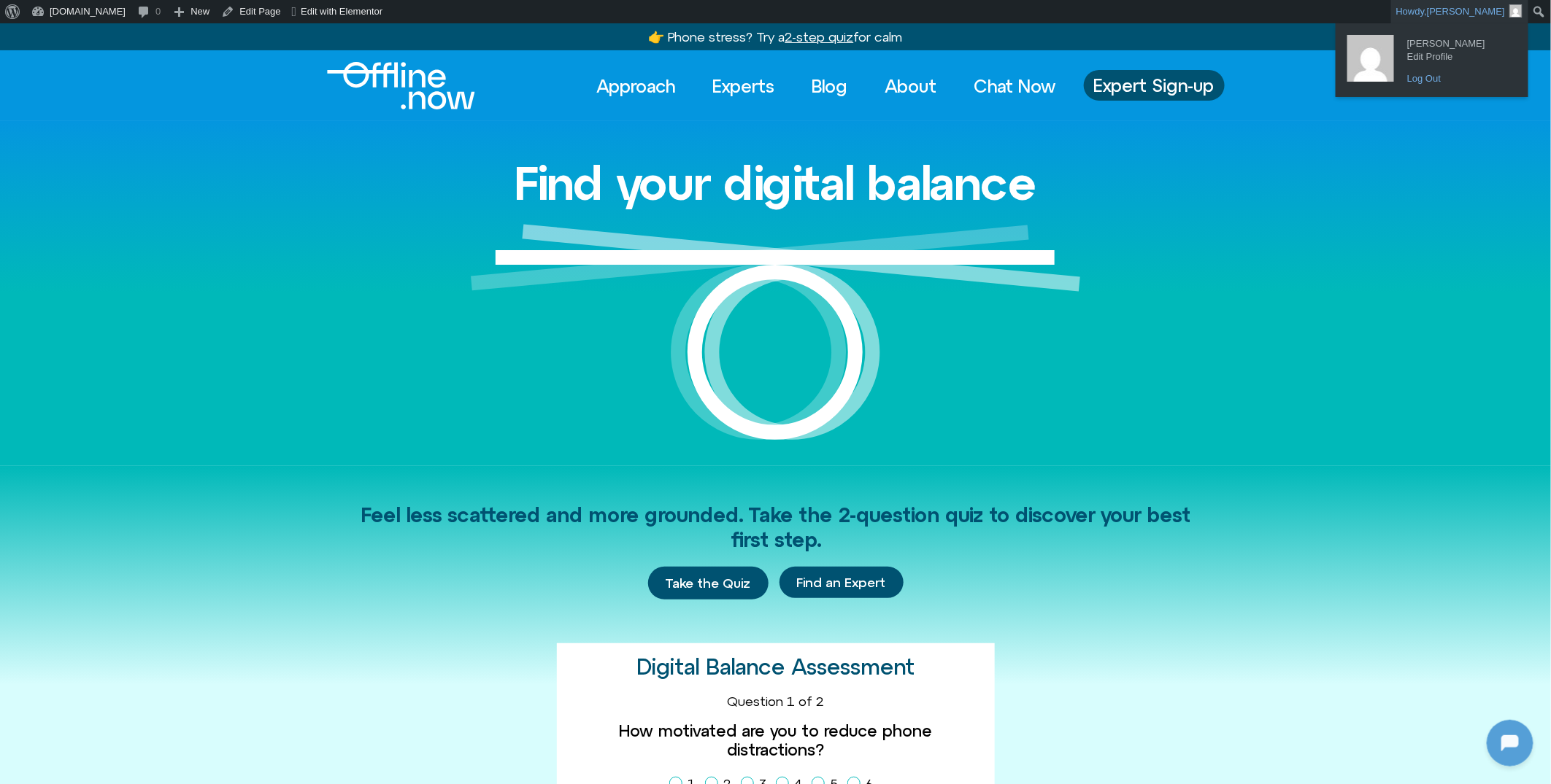
click at [1431, 80] on link "Log Out" at bounding box center [1457, 79] width 117 height 19
